Goal: Information Seeking & Learning: Understand process/instructions

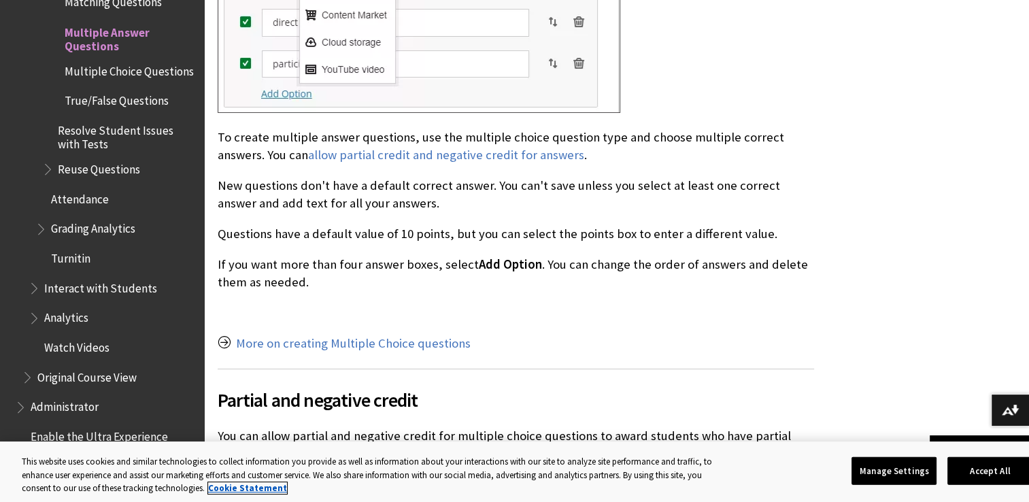
scroll to position [914, 0]
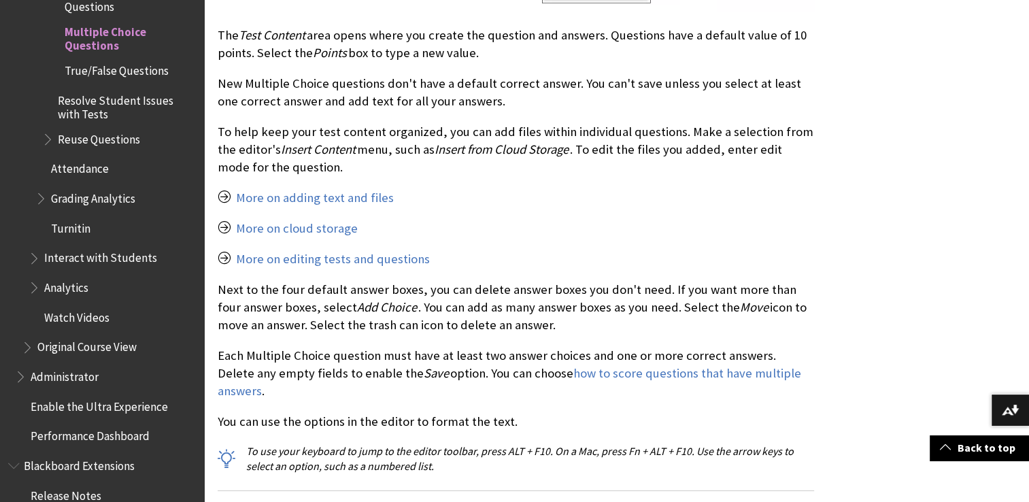
scroll to position [1276, 0]
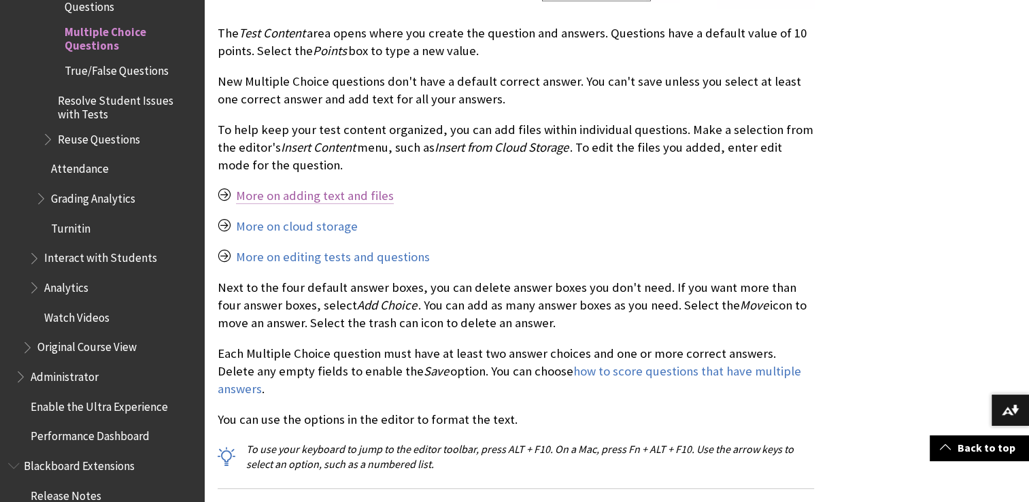
click at [367, 190] on link "More on adding text and files" at bounding box center [315, 196] width 158 height 16
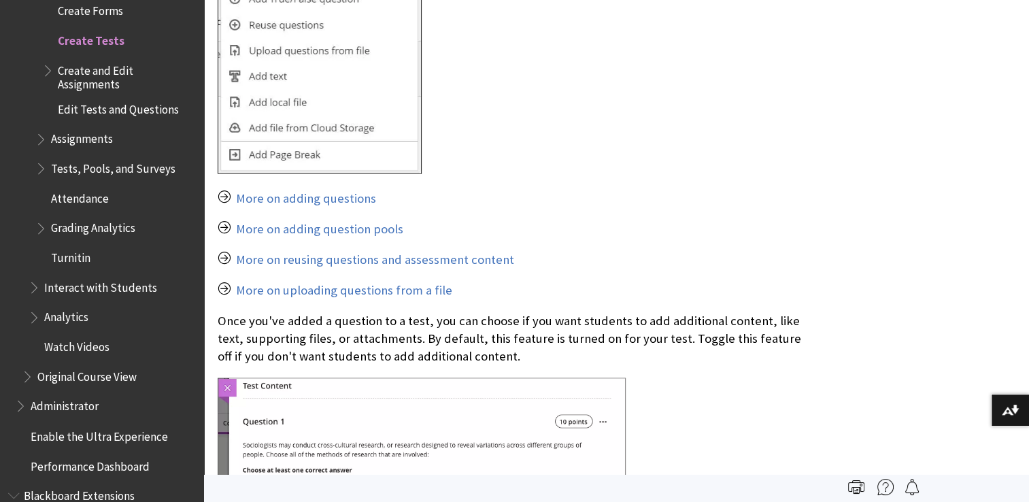
scroll to position [3025, 0]
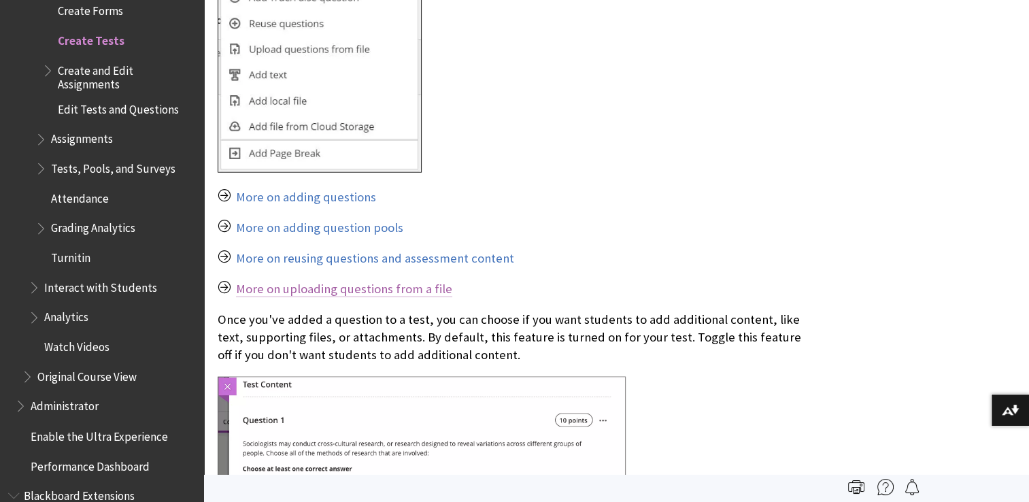
click at [379, 281] on link "More on uploading questions from a file" at bounding box center [344, 289] width 216 height 16
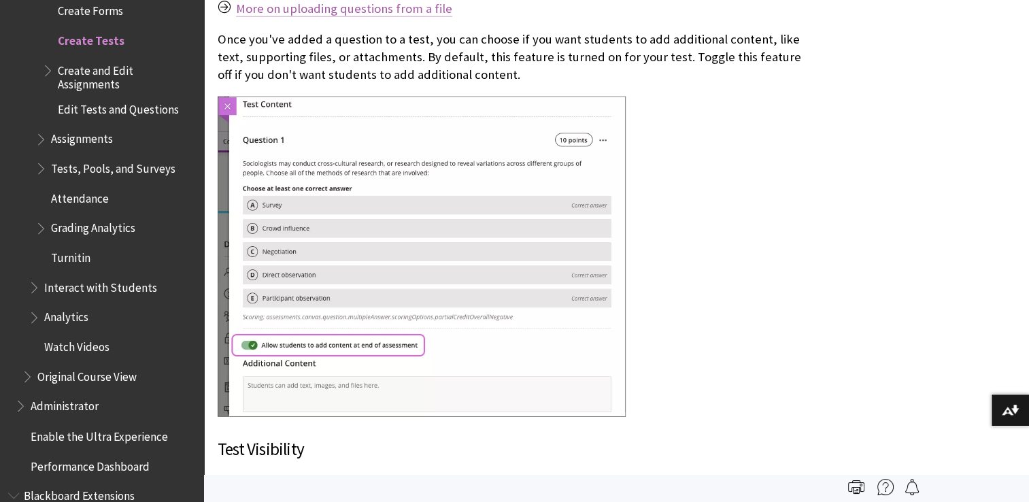
scroll to position [3318, 0]
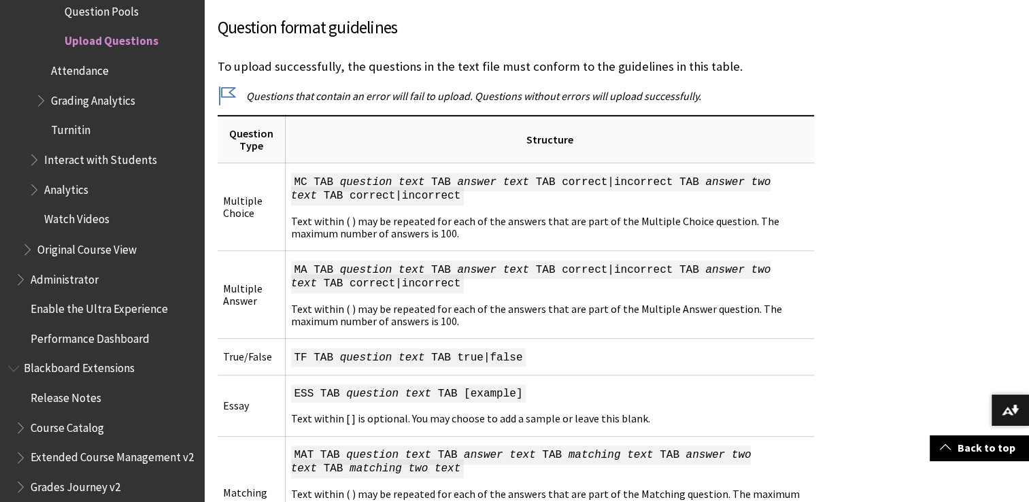
scroll to position [951, 0]
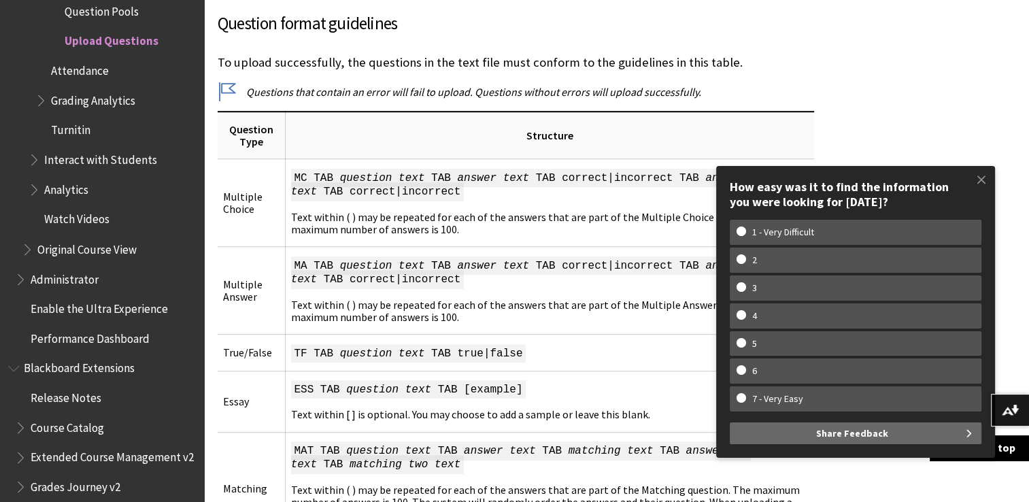
click at [991, 103] on div "This information applies only to the Ultra experience. ® ®" at bounding box center [616, 282] width 825 height 1843
click at [979, 173] on span at bounding box center [981, 179] width 29 height 29
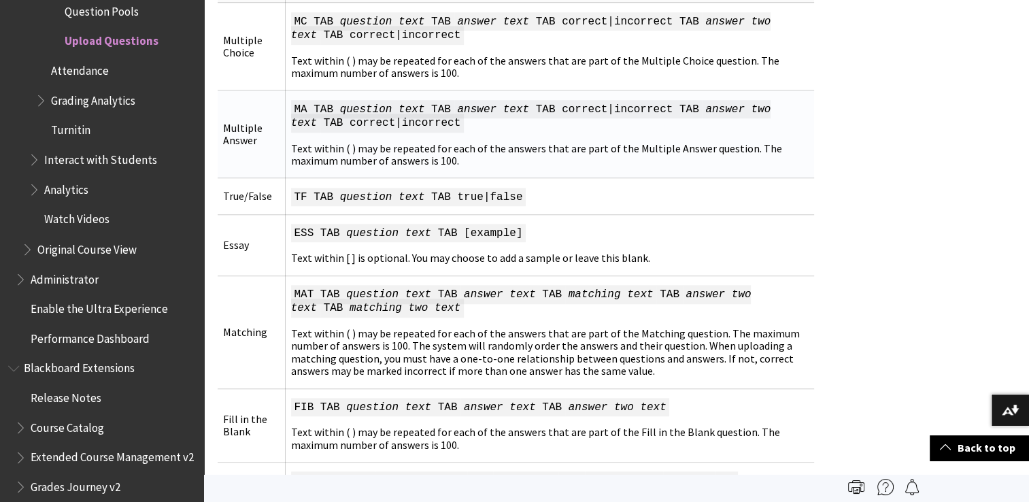
scroll to position [1105, 0]
